Goal: Task Accomplishment & Management: Manage account settings

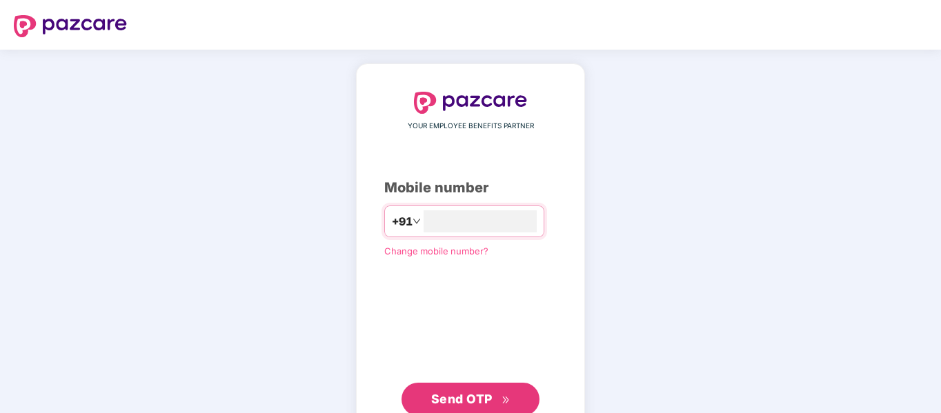
type input "**********"
click at [508, 400] on icon "double-right" at bounding box center [506, 399] width 9 height 9
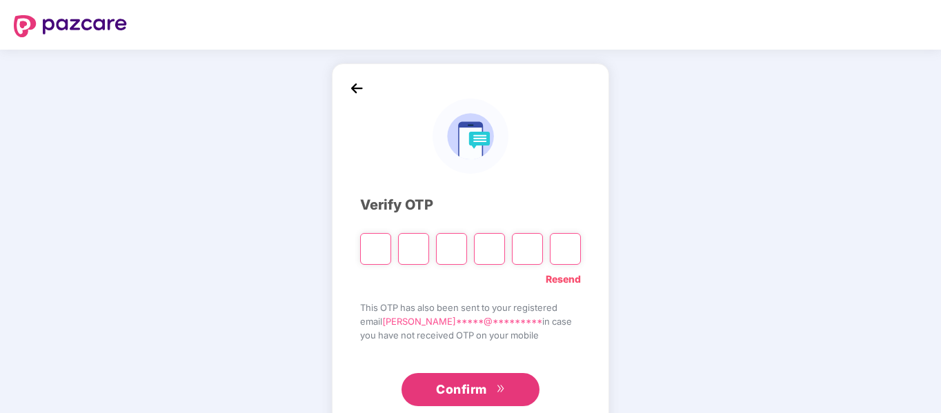
click at [508, 400] on button "Confirm" at bounding box center [471, 389] width 138 height 33
click at [364, 254] on input "Please enter verification code. Digit 1" at bounding box center [375, 249] width 31 height 32
type input "*"
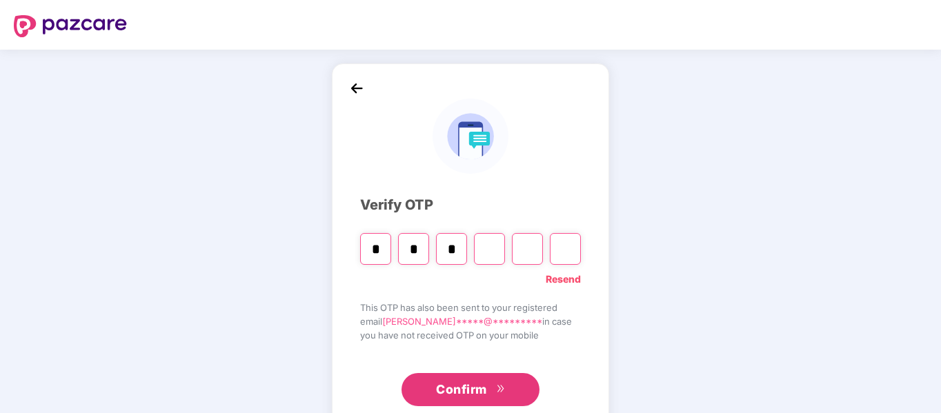
type input "*"
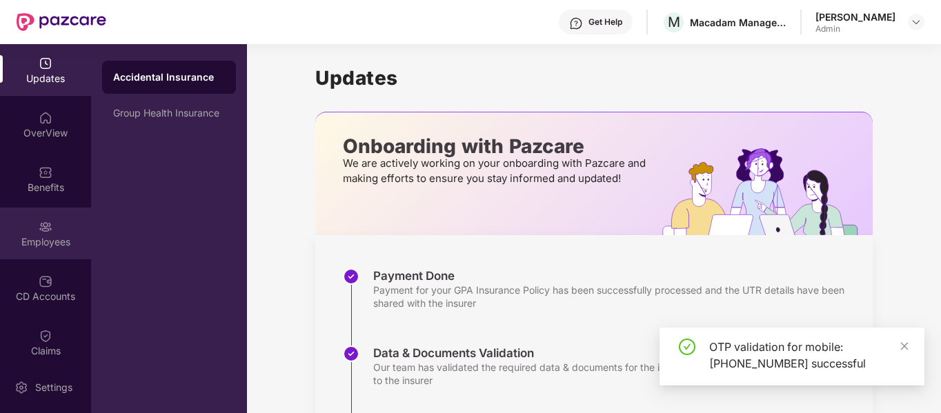
click at [37, 240] on div "Employees" at bounding box center [45, 242] width 91 height 14
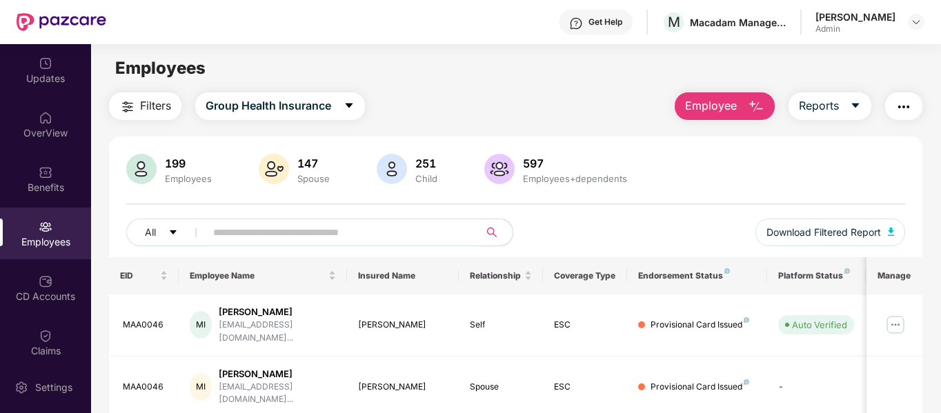
click at [299, 235] on input "text" at bounding box center [337, 232] width 248 height 21
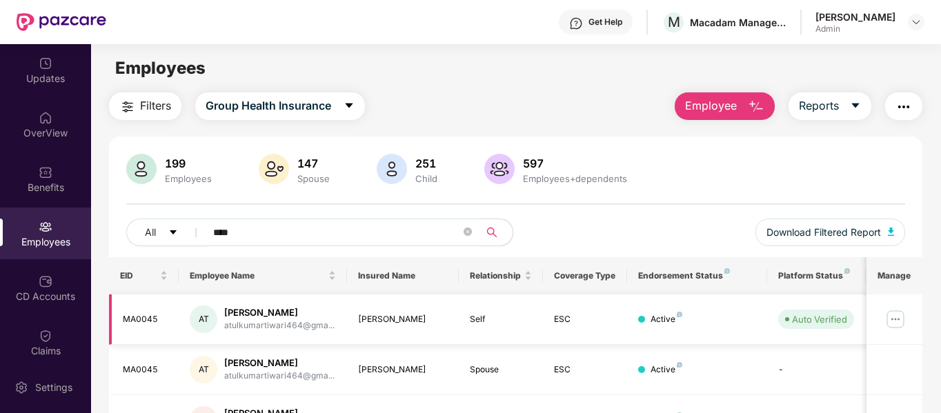
type input "****"
click at [902, 325] on img at bounding box center [895, 319] width 22 height 22
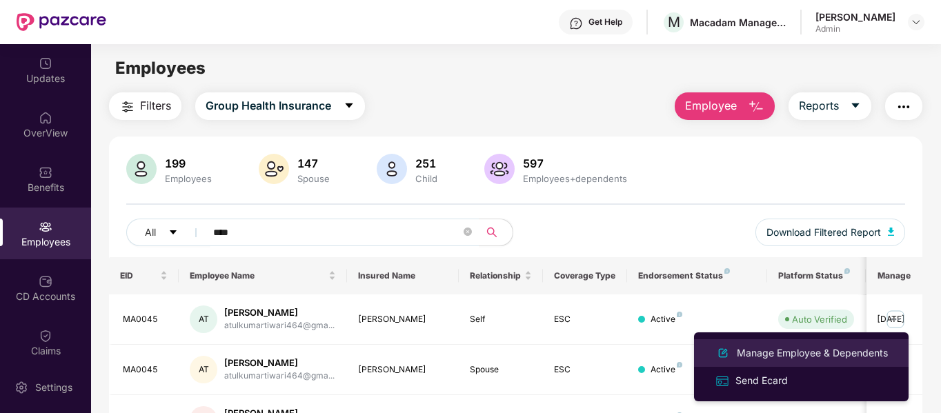
click at [813, 353] on div "Manage Employee & Dependents" at bounding box center [812, 353] width 157 height 15
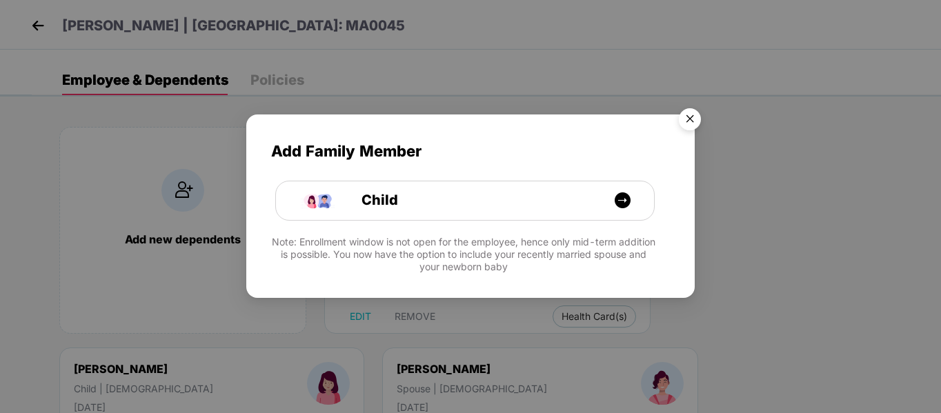
drag, startPoint x: 813, startPoint y: 353, endPoint x: 744, endPoint y: 108, distance: 255.1
click at [744, 108] on body "[PERSON_NAME] | [GEOGRAPHIC_DATA]: MA0045 Employee & Dependents Policies Add ne…" at bounding box center [470, 206] width 941 height 413
click at [693, 115] on img "Close" at bounding box center [690, 121] width 39 height 39
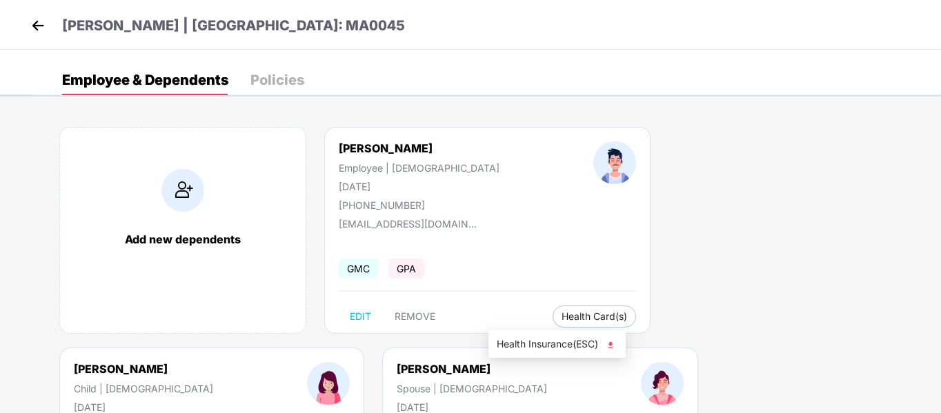
click at [526, 349] on span "Health Insurance(ESC)" at bounding box center [557, 344] width 121 height 15
